Goal: Transaction & Acquisition: Obtain resource

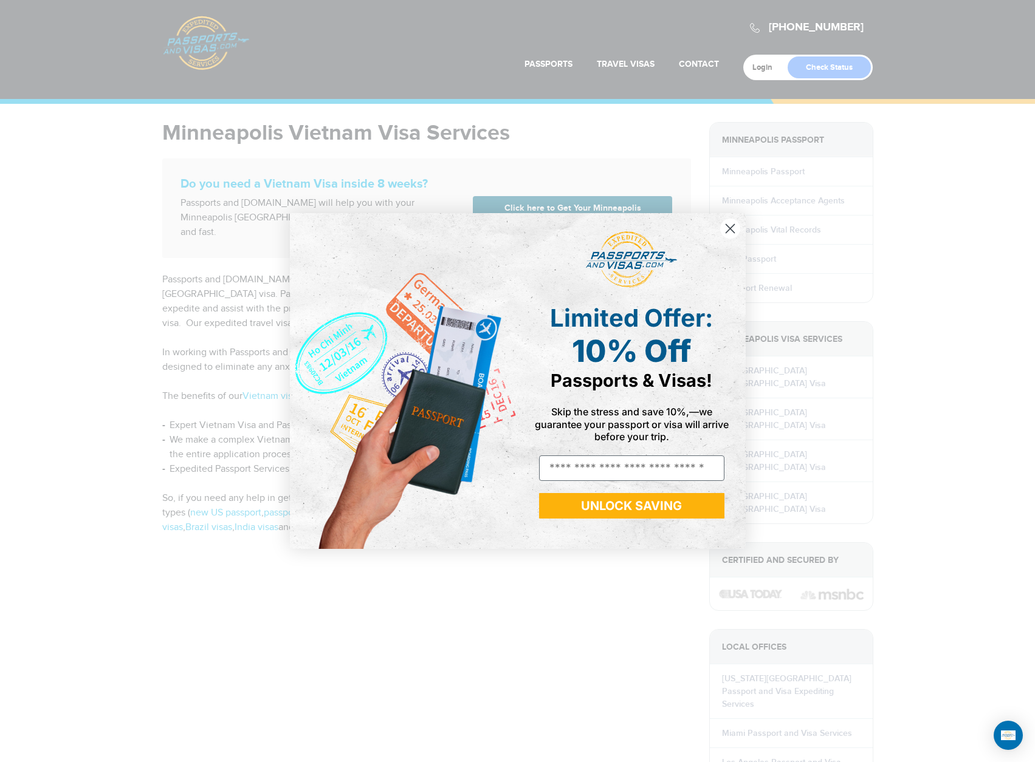
click at [729, 231] on circle "Close dialog" at bounding box center [729, 229] width 20 height 20
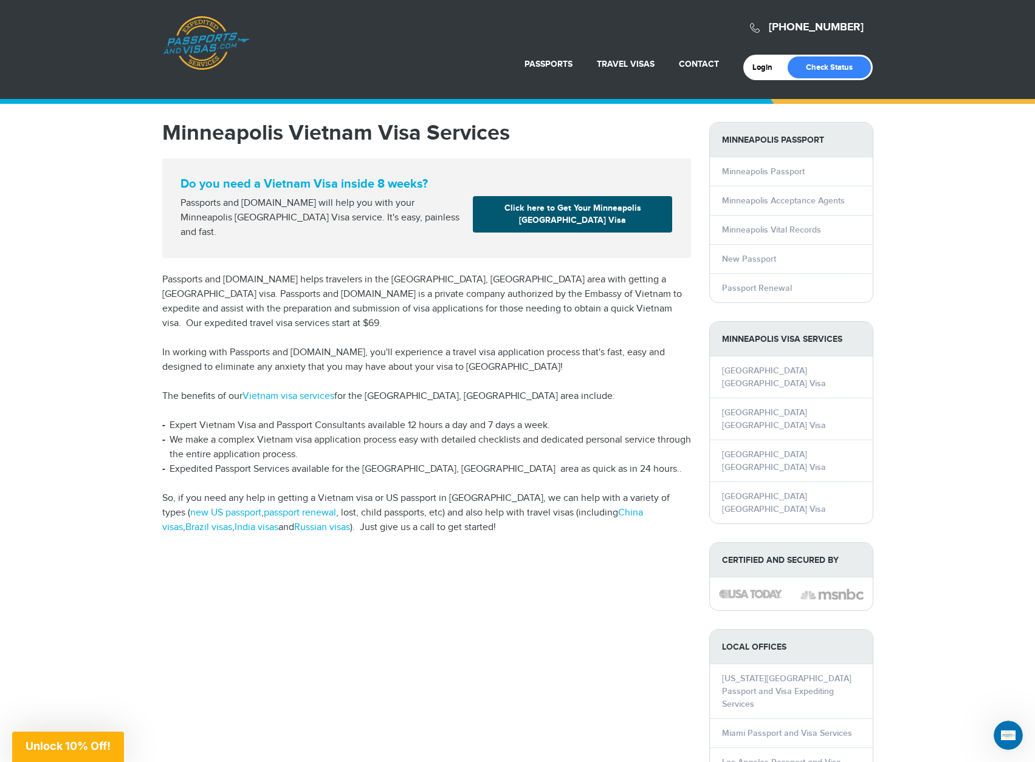
click at [577, 204] on link "Click here to Get Your Minneapolis Vietnam Visa" at bounding box center [572, 214] width 199 height 36
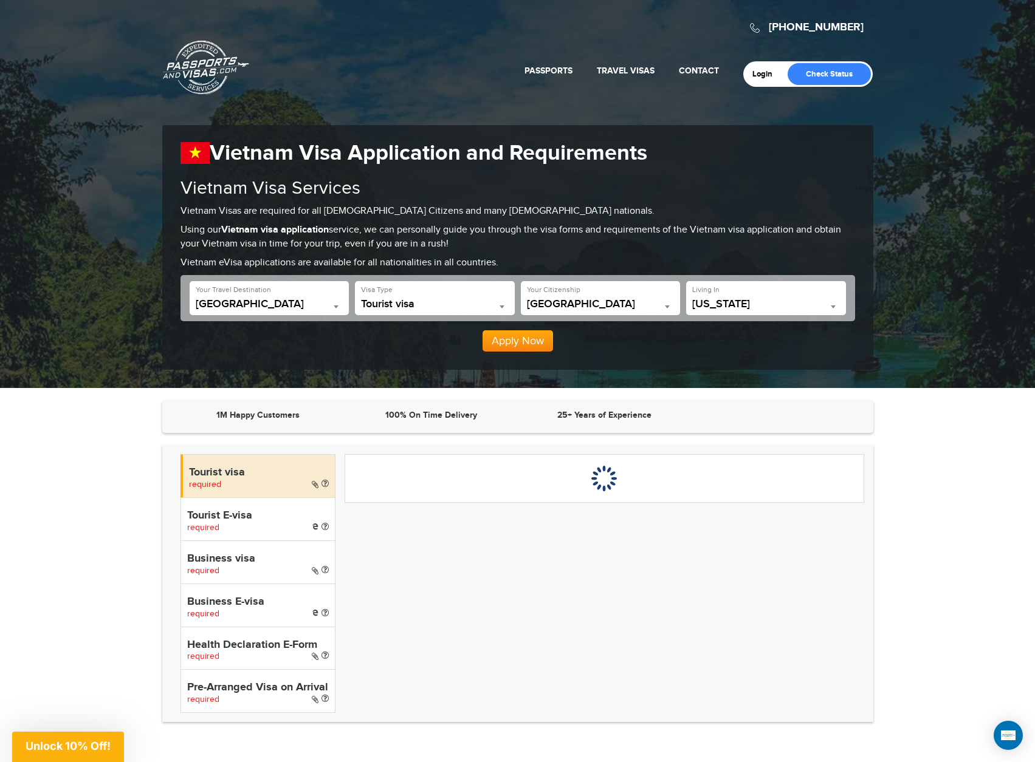
click at [789, 307] on span "[US_STATE]" at bounding box center [766, 304] width 148 height 12
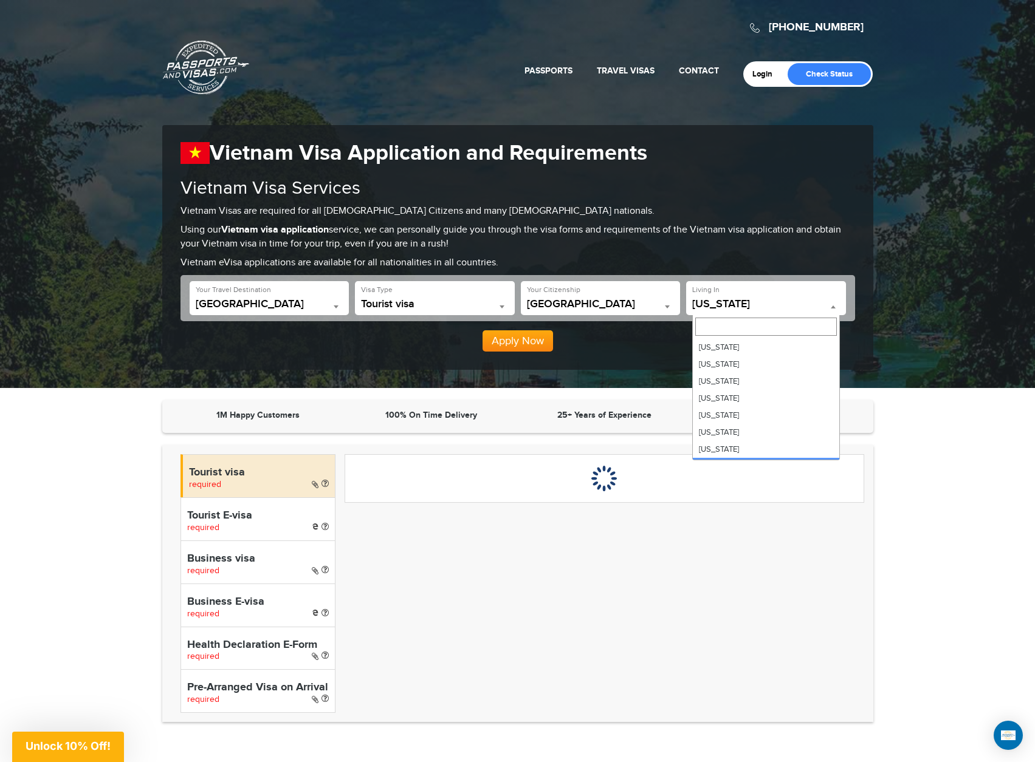
scroll to position [304, 0]
select select "**"
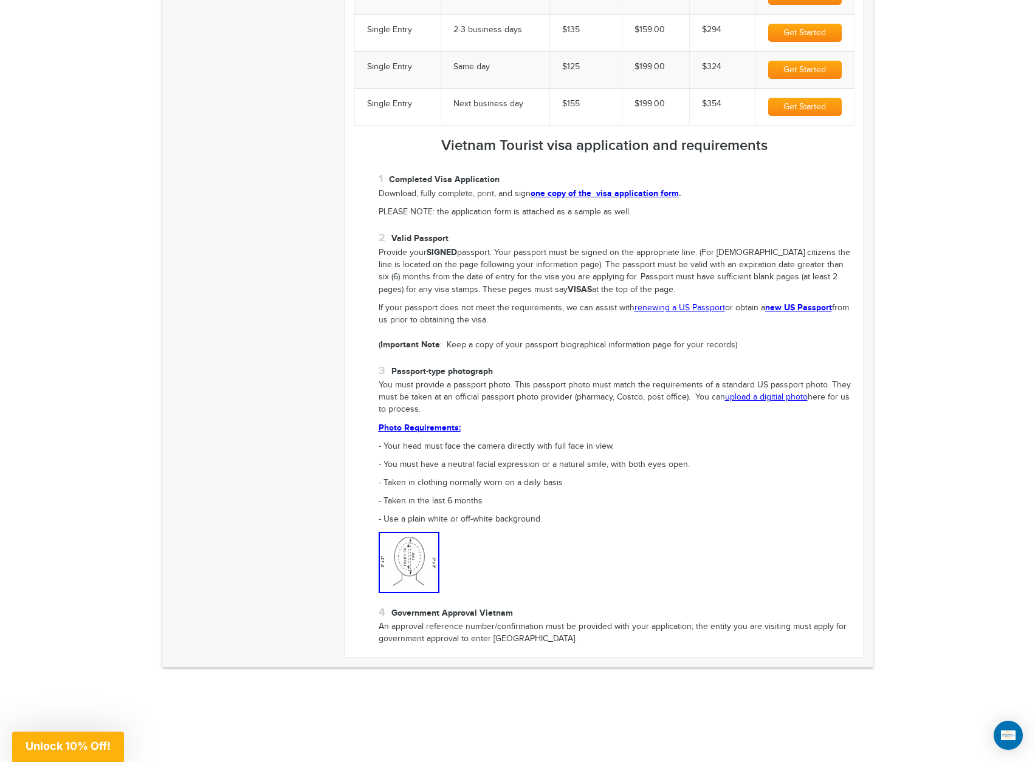
scroll to position [1033, 0]
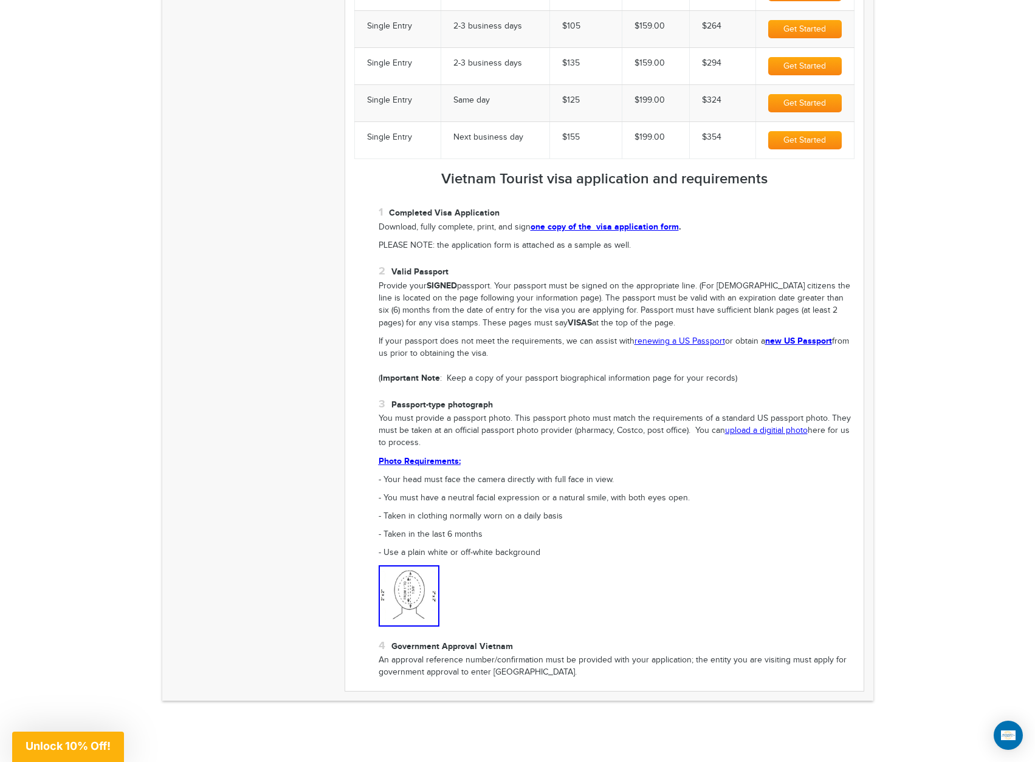
click at [770, 434] on link "upload a digitial photo" at bounding box center [766, 431] width 83 height 10
